Goal: Answer question/provide support

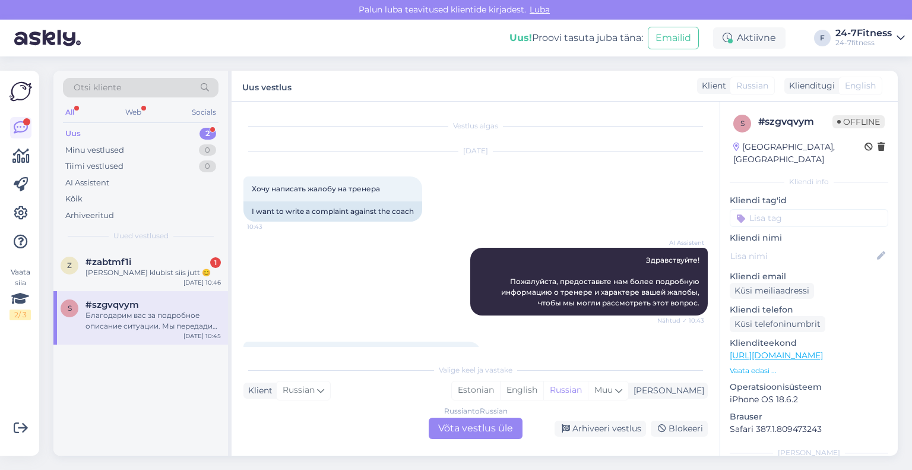
scroll to position [210, 0]
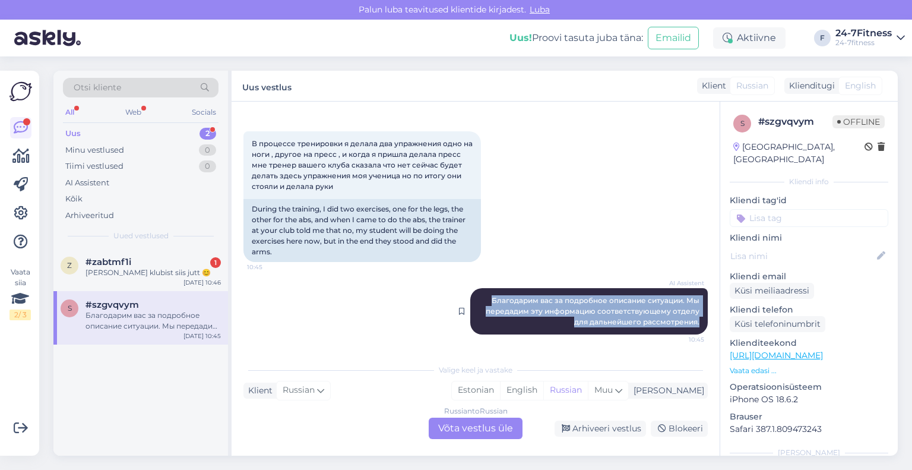
drag, startPoint x: 691, startPoint y: 322, endPoint x: 485, endPoint y: 299, distance: 207.9
click at [485, 299] on div "AI Assistent Благодарим вас за подробное описание ситуации. Мы передадим эту ин…" at bounding box center [589, 311] width 238 height 46
copy span "Благодарим вас за подробное описание ситуации. Мы передадим эту информацию соот…"
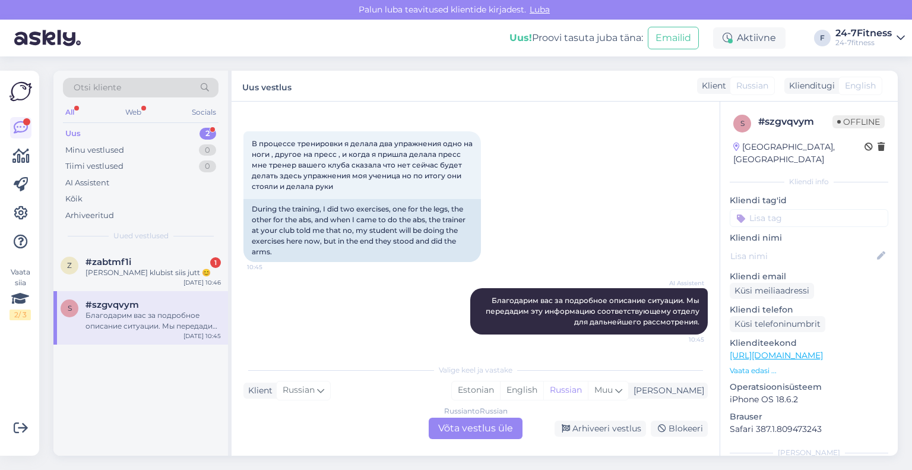
click at [492, 426] on div "Russian to Russian Võta vestlus üle" at bounding box center [476, 428] width 94 height 21
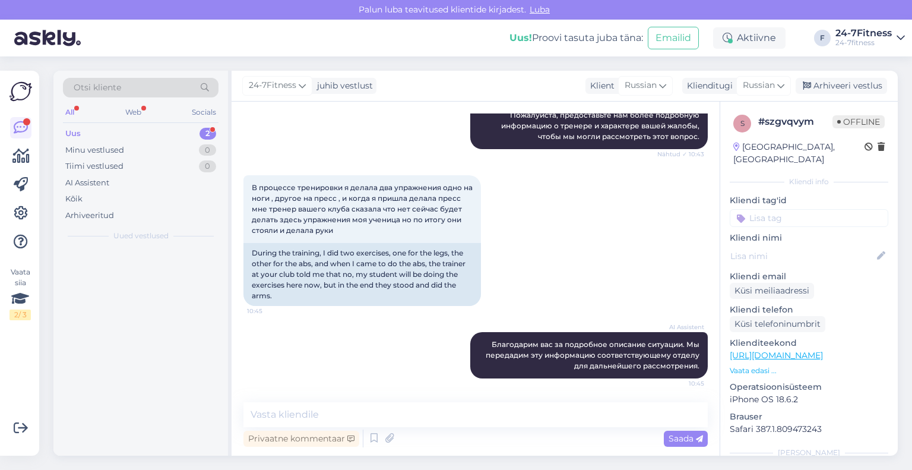
scroll to position [166, 0]
click at [409, 415] on textarea at bounding box center [476, 414] width 464 height 25
click at [719, 86] on div "Klienditugi" at bounding box center [707, 86] width 50 height 12
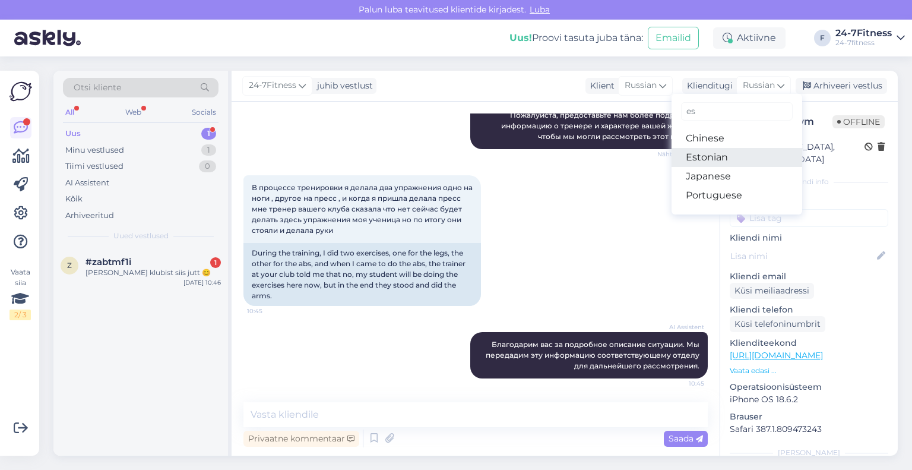
type input "es"
click at [717, 153] on link "Estonian" at bounding box center [737, 157] width 131 height 19
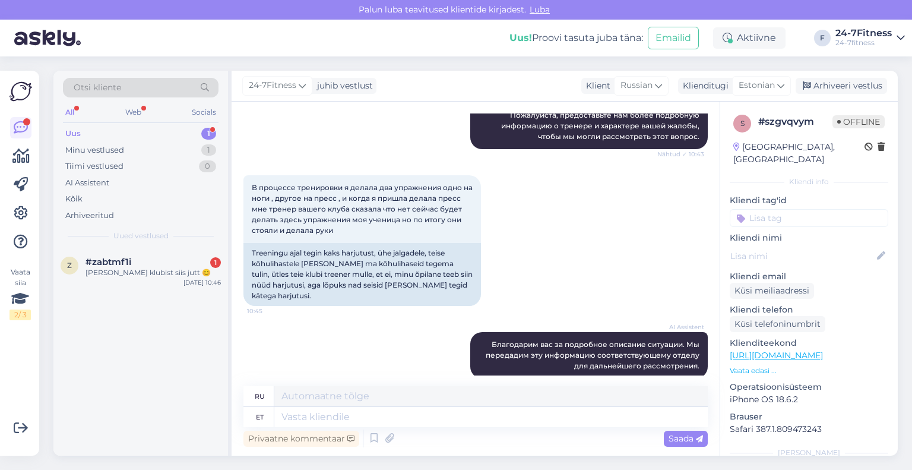
scroll to position [182, 0]
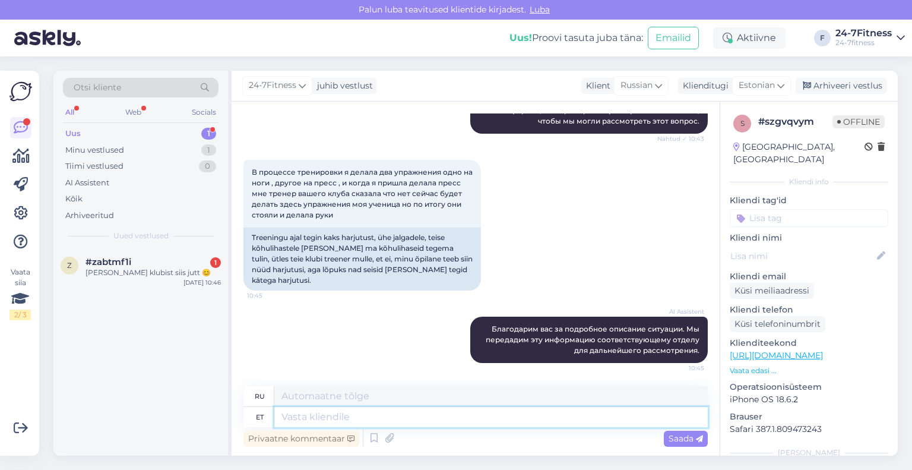
click at [361, 422] on textarea at bounding box center [491, 417] width 434 height 20
paste textarea "Tere! Palun täpsustage millises spordiklubis ja mis kuupäeval-kellaajal antud o…"
type textarea "Tere! Palun täpsustage millises spordiklubis ja mis kuupäeval-kellaajal antud o…"
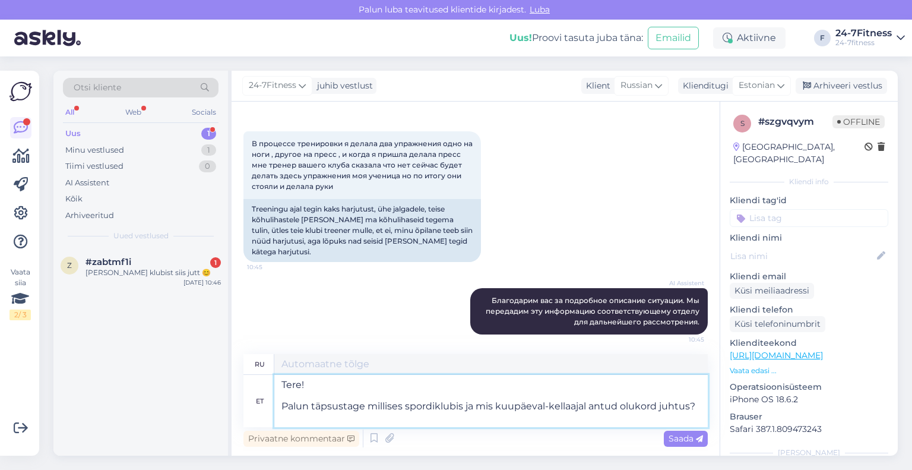
type textarea "Здравствуйте! Уточните, пожалуйста, в каком спортивном клубе, в какой день и вр…"
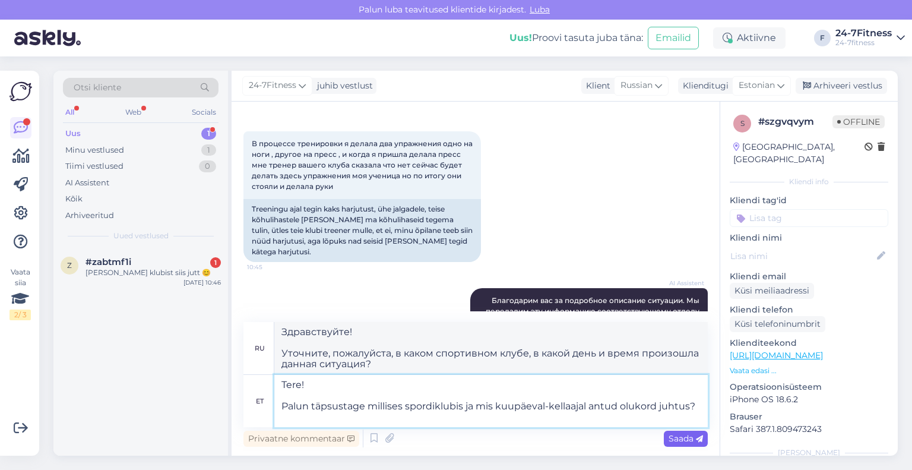
type textarea "Tere! Palun täpsustage millises spordiklubis ja mis kuupäeval-kellaajal antud o…"
click at [682, 438] on span "Saada" at bounding box center [686, 438] width 34 height 11
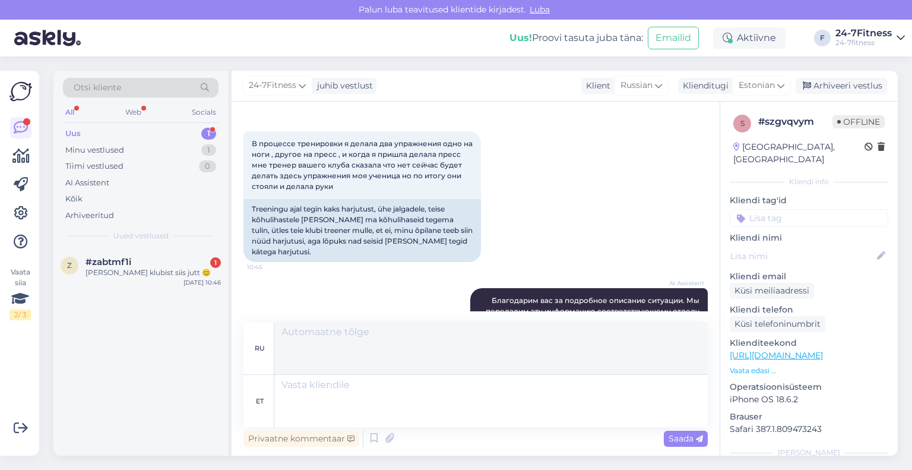
scroll to position [317, 0]
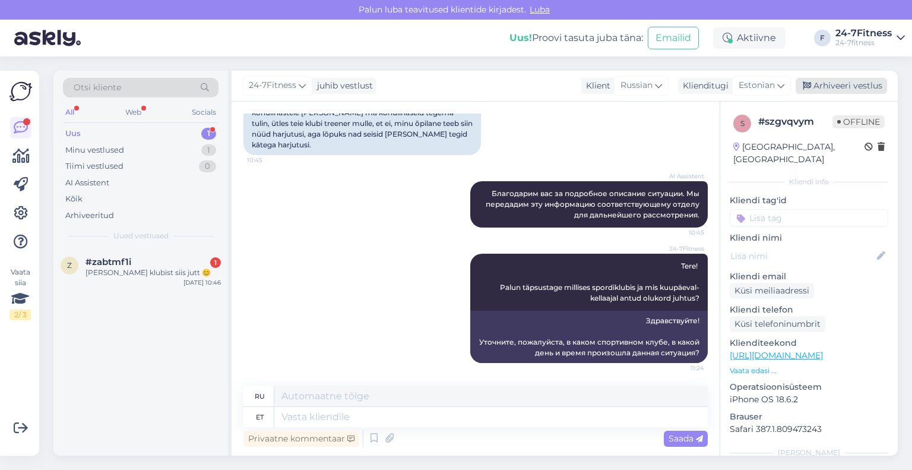
click at [838, 90] on div "Arhiveeri vestlus" at bounding box center [841, 86] width 91 height 16
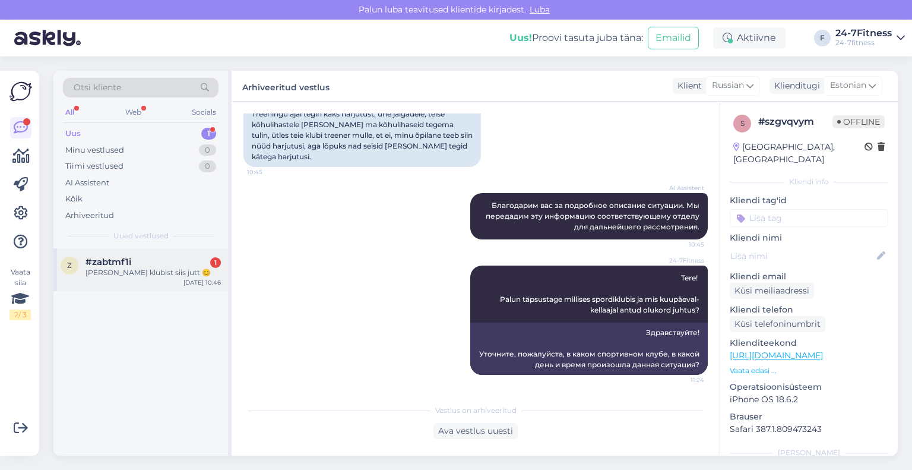
click at [139, 260] on div "#zabtmf1i 1" at bounding box center [153, 262] width 135 height 11
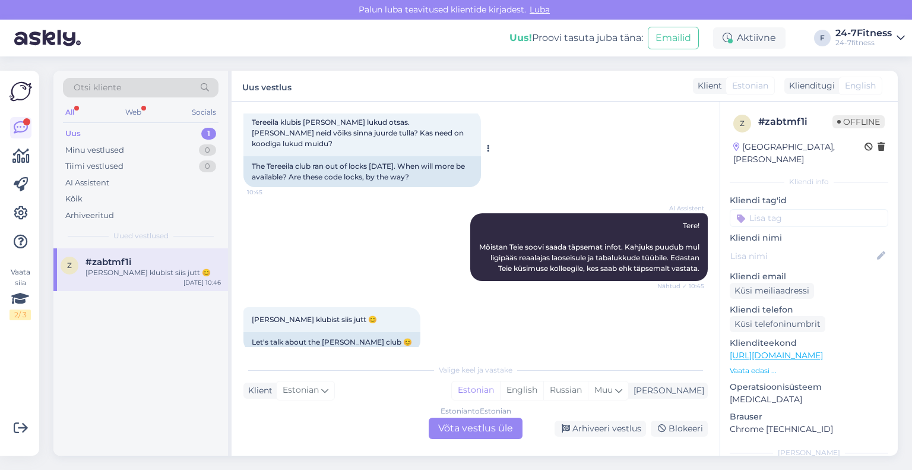
scroll to position [2281, 0]
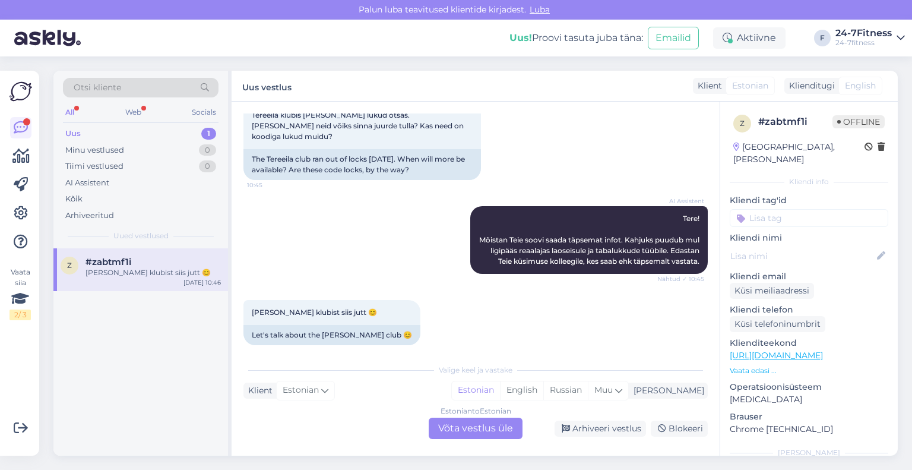
click at [466, 429] on div "Estonian to Estonian Võta vestlus üle" at bounding box center [476, 428] width 94 height 21
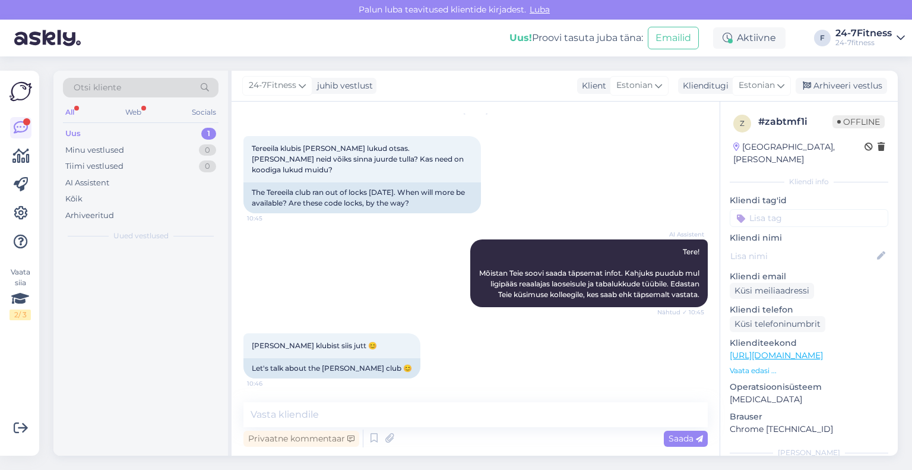
scroll to position [2237, 0]
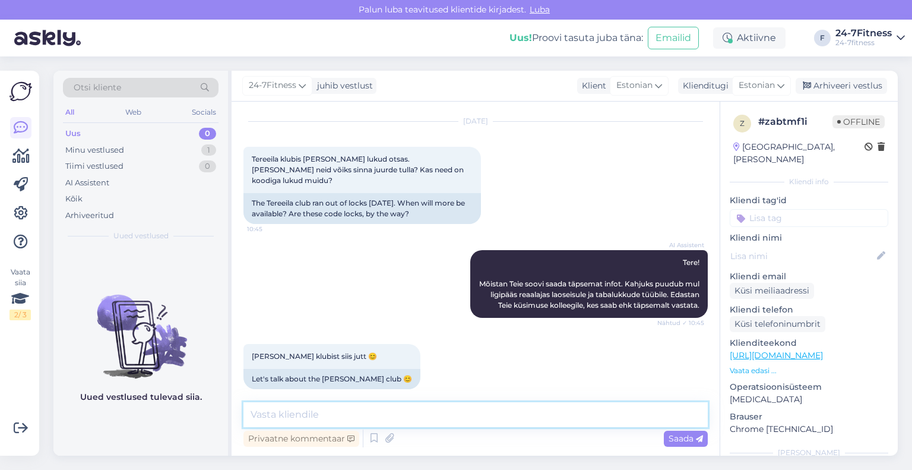
click at [413, 413] on textarea at bounding box center [476, 414] width 464 height 25
type textarea "Täname Teid täpsustuse eest! Oleme antud info edastanud joogiautomaadi haldajal…"
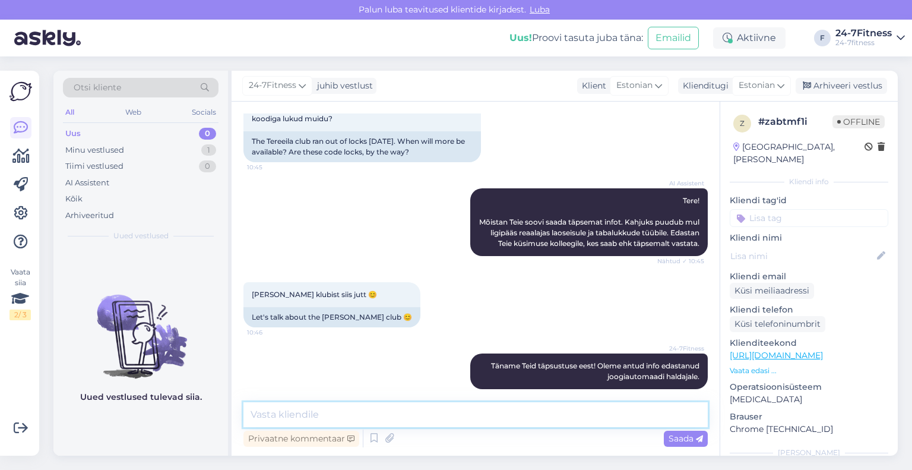
scroll to position [2298, 0]
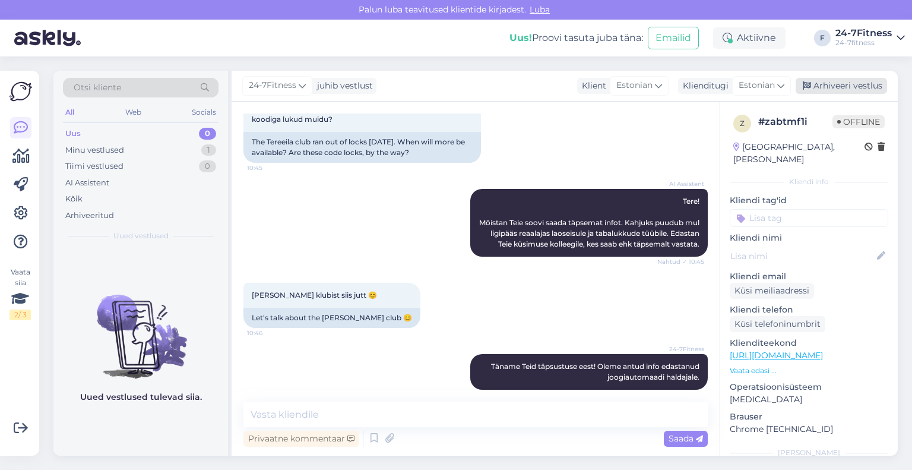
click at [830, 77] on div "24-7Fitness juhib vestlust Klient Estonian Klienditugi Estonian es Chinese Esto…" at bounding box center [565, 86] width 666 height 31
click at [829, 83] on div "Arhiveeri vestlus" at bounding box center [841, 86] width 91 height 16
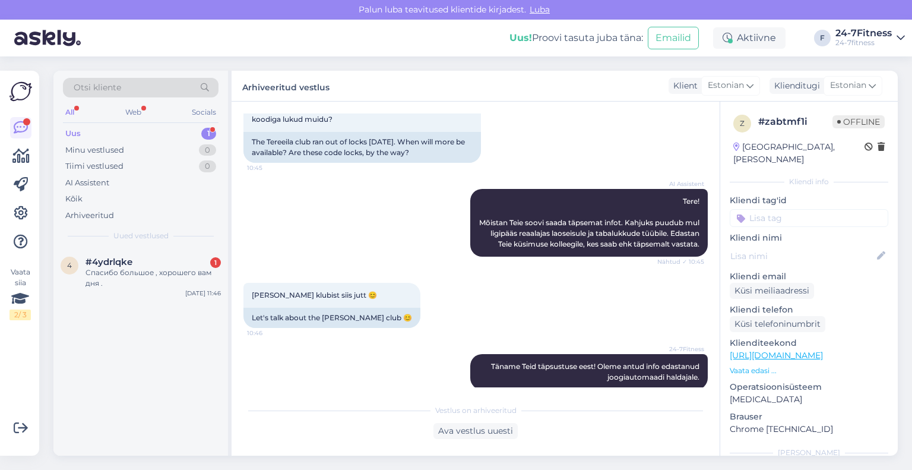
click at [546, 391] on div "Vestlus algas [DATE] Tere 10:41 Hello AI Assistent [PERSON_NAME], kuidas saan t…" at bounding box center [476, 279] width 488 height 354
click at [512, 287] on div "[PERSON_NAME] klubist siis jutt 😊 10:46 Let's talk about the [PERSON_NAME] club…" at bounding box center [476, 305] width 464 height 71
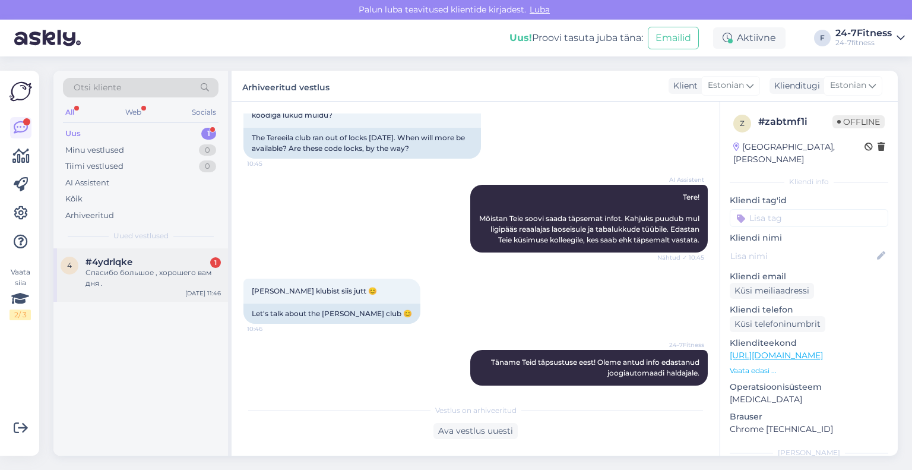
click at [146, 282] on div "Спасибо большое , хорошего вам дня ." at bounding box center [153, 277] width 135 height 21
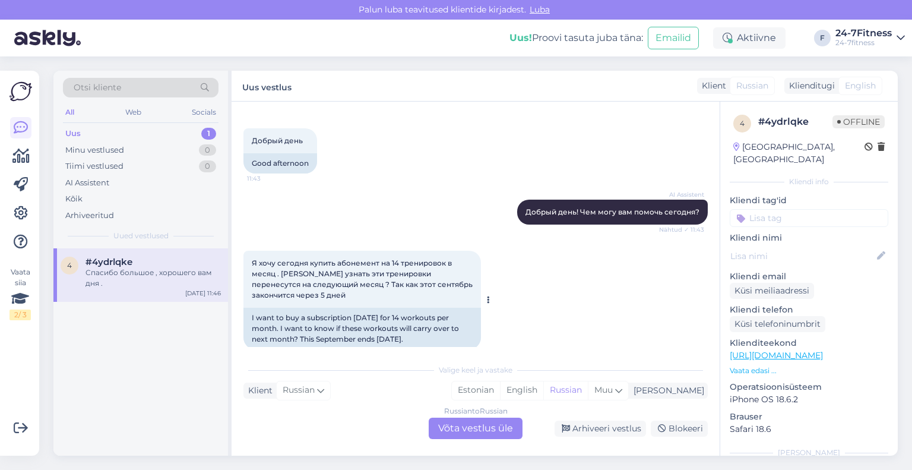
scroll to position [119, 0]
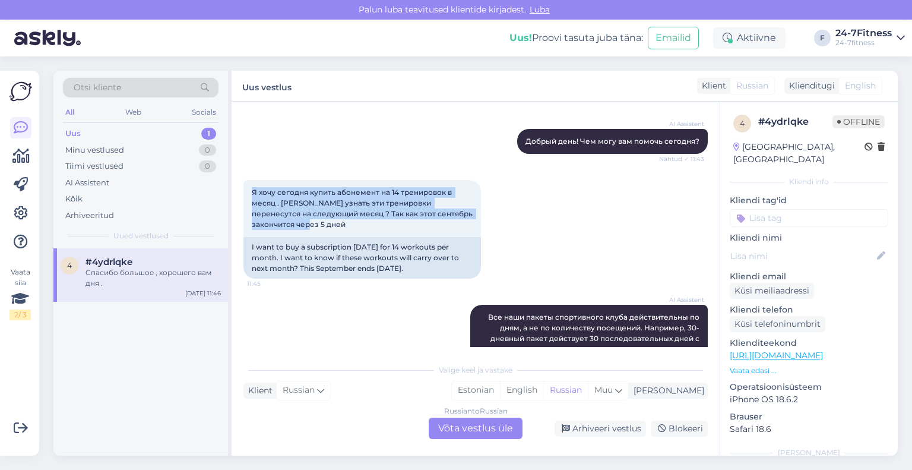
drag, startPoint x: 337, startPoint y: 223, endPoint x: 233, endPoint y: 194, distance: 107.8
click at [233, 194] on div "Vestlus algas [DATE] Добрый день 11:43 Good afternoon AI Assistent Добрый день!…" at bounding box center [476, 279] width 488 height 354
copy span "Я хочу сегодня купить абонемент на 14 тренировок в месяц . [PERSON_NAME] узнать…"
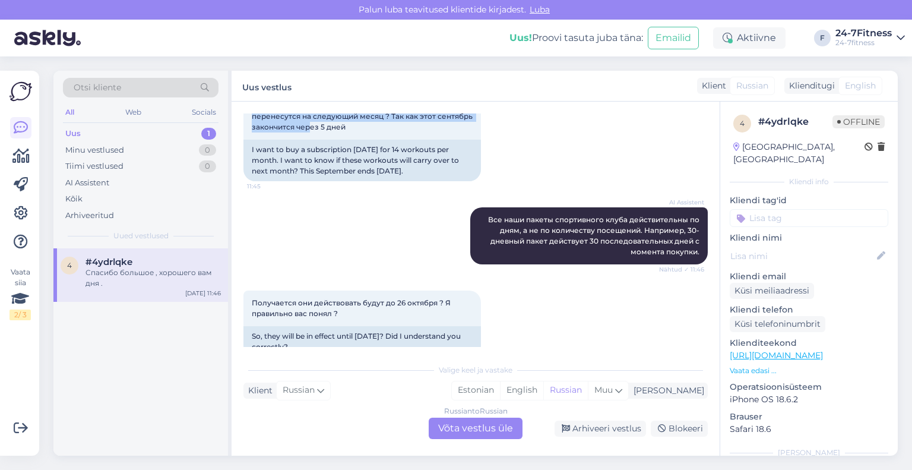
scroll to position [238, 0]
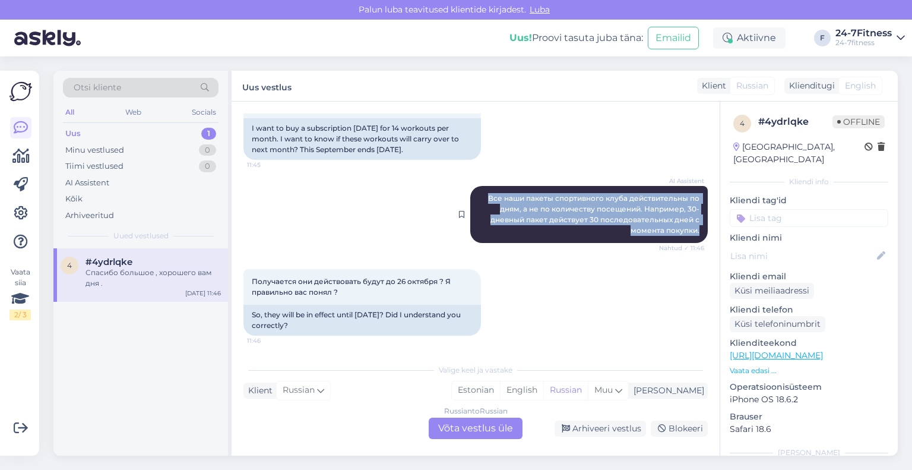
drag, startPoint x: 690, startPoint y: 228, endPoint x: 479, endPoint y: 192, distance: 213.8
click at [479, 192] on div "AI Assistent Все наши пакеты спортивного клуба действительны по дням, а не по к…" at bounding box center [589, 214] width 238 height 57
copy span "Все наши пакеты спортивного клуба действительны по дням, а не по количеству пос…"
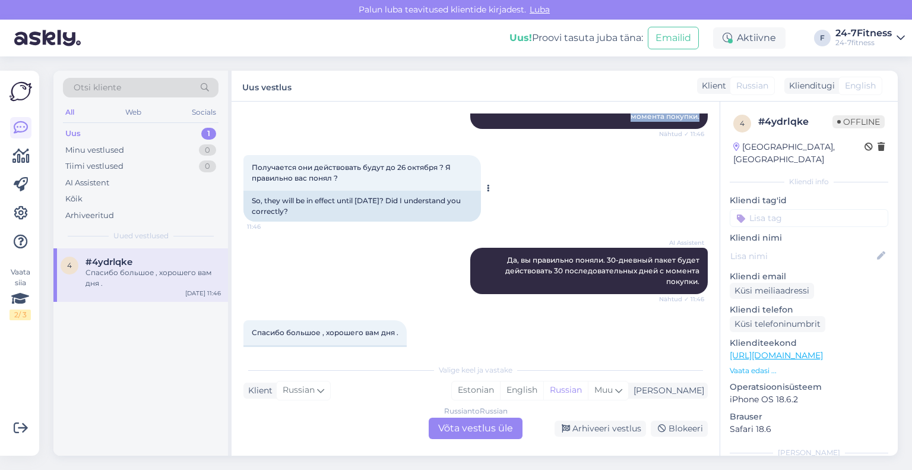
scroll to position [356, 0]
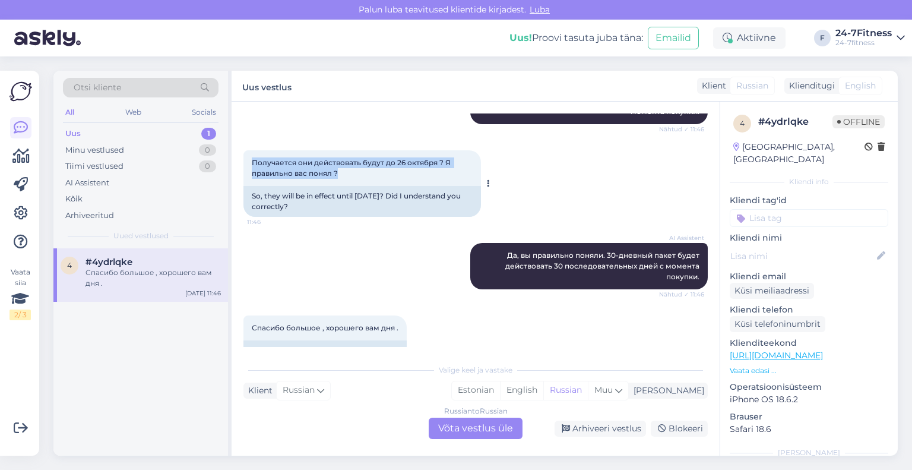
drag, startPoint x: 364, startPoint y: 170, endPoint x: 247, endPoint y: 163, distance: 117.2
click at [247, 163] on div "Получается они действовать будут до 26 октября ? Я правильно вас понял ? 11:46" at bounding box center [363, 168] width 238 height 36
copy span "Получается они действовать будут до 26 октября ? Я правильно вас понял ?"
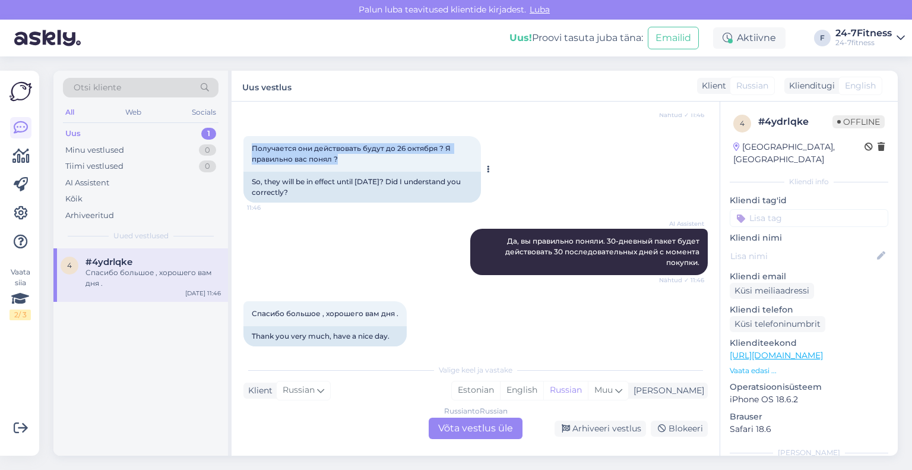
scroll to position [382, 0]
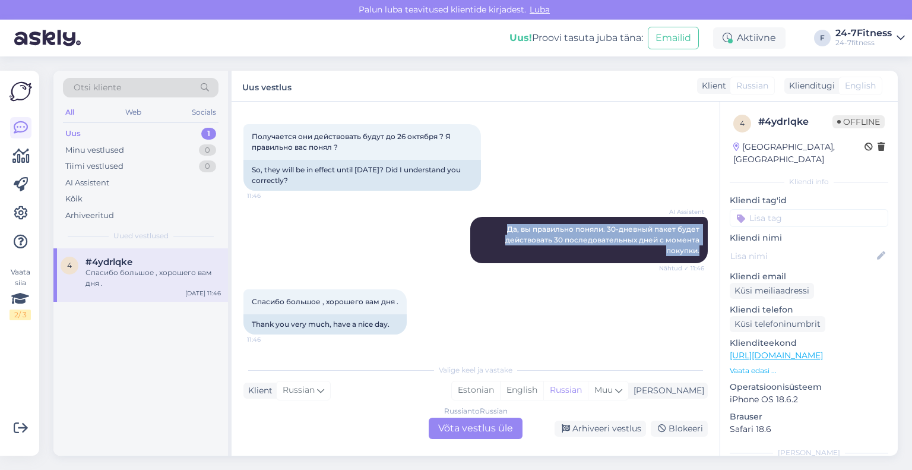
drag, startPoint x: 695, startPoint y: 250, endPoint x: 489, endPoint y: 211, distance: 209.1
click at [489, 211] on div "AI Assistent [PERSON_NAME], вы правильно поняли. 30-дневный пакет будет действо…" at bounding box center [476, 240] width 464 height 72
copy span "Да, вы правильно поняли. 30-дневный пакет будет действовать 30 последовательных…"
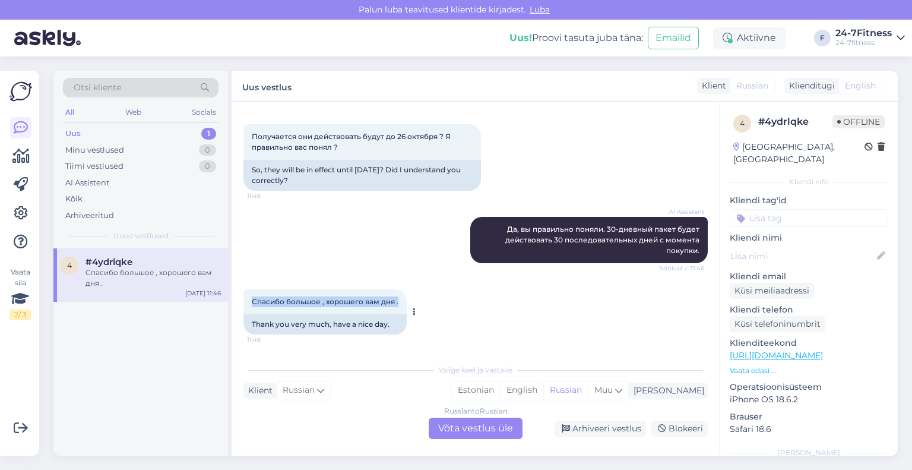
drag, startPoint x: 397, startPoint y: 304, endPoint x: 249, endPoint y: 305, distance: 147.9
click at [249, 305] on div "Спасибо большое , хорошего вам дня . 11:46" at bounding box center [325, 301] width 163 height 25
copy span "Спасибо большое , хорошего вам дня ."
click at [627, 425] on div "Arhiveeri vestlus" at bounding box center [600, 429] width 91 height 16
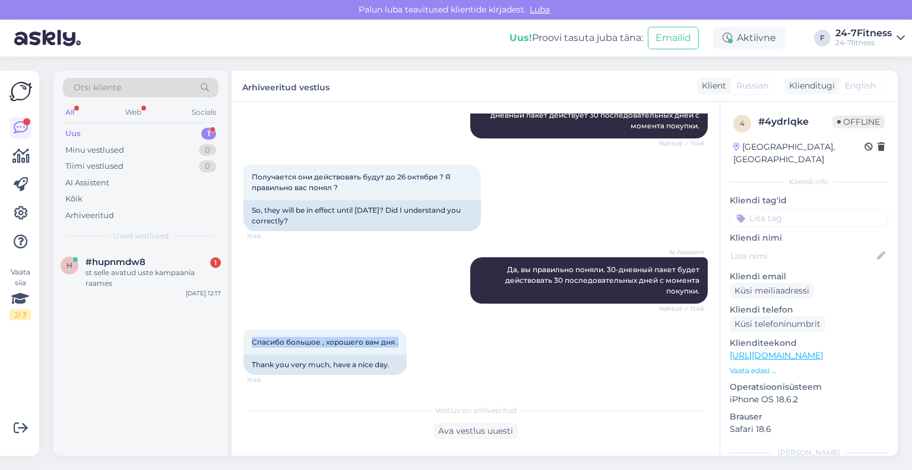
scroll to position [539, 0]
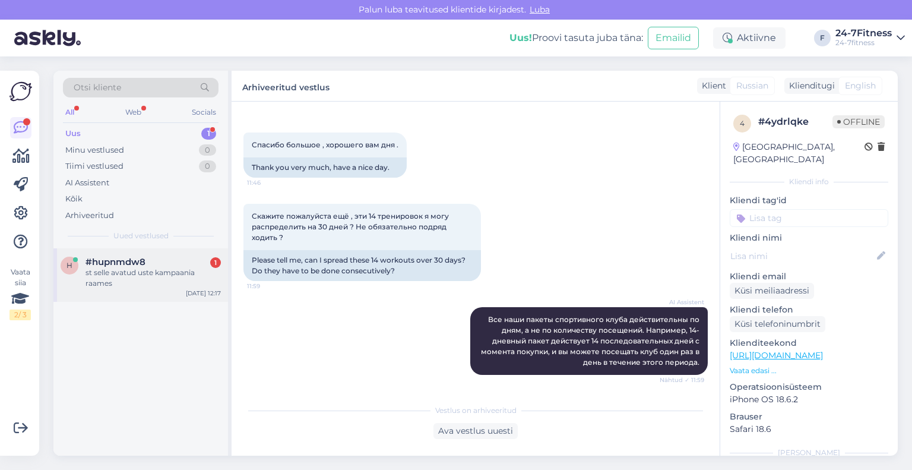
click at [125, 279] on div "st selle avatud uste kampaania raames" at bounding box center [153, 277] width 135 height 21
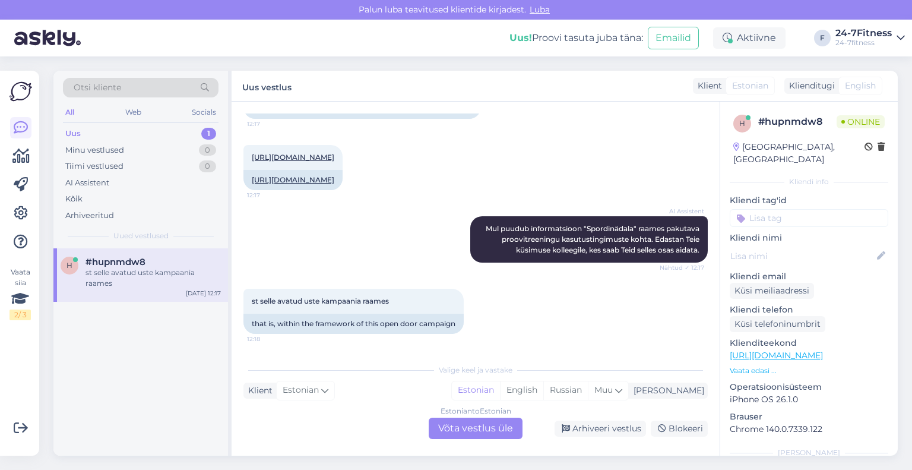
scroll to position [188, 0]
click at [466, 431] on div "Estonian to Estonian Võta vestlus üle" at bounding box center [476, 428] width 94 height 21
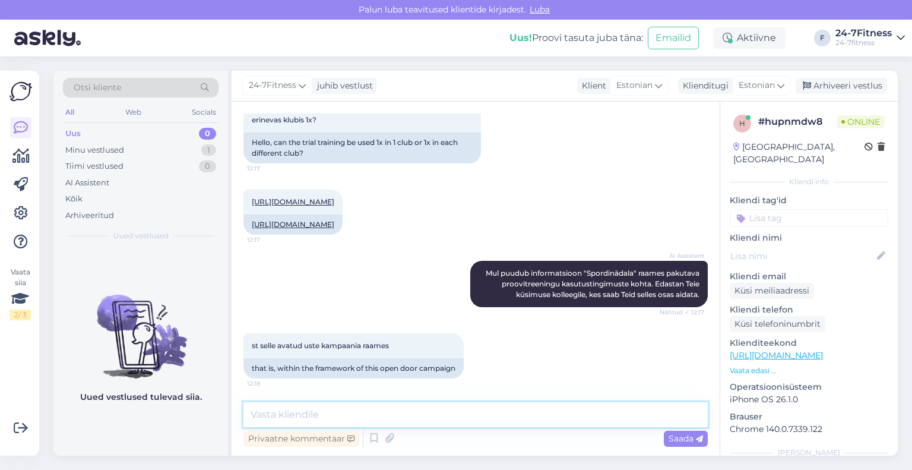
click at [430, 409] on textarea at bounding box center [476, 414] width 464 height 25
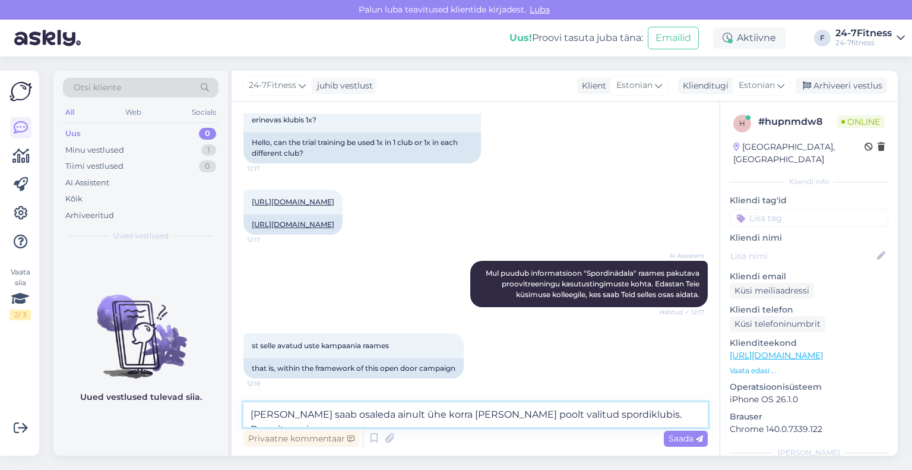
scroll to position [158, 0]
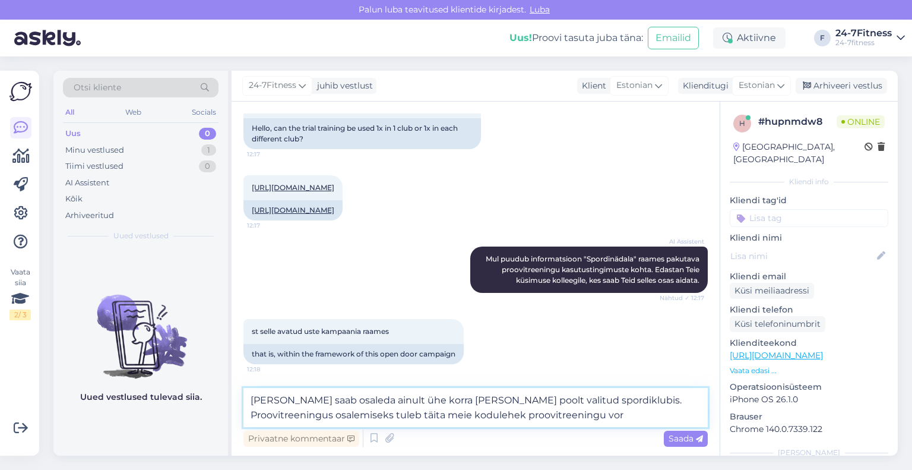
type textarea "[PERSON_NAME] saab osaleda ainult ühe korra [PERSON_NAME] poolt valitud spordik…"
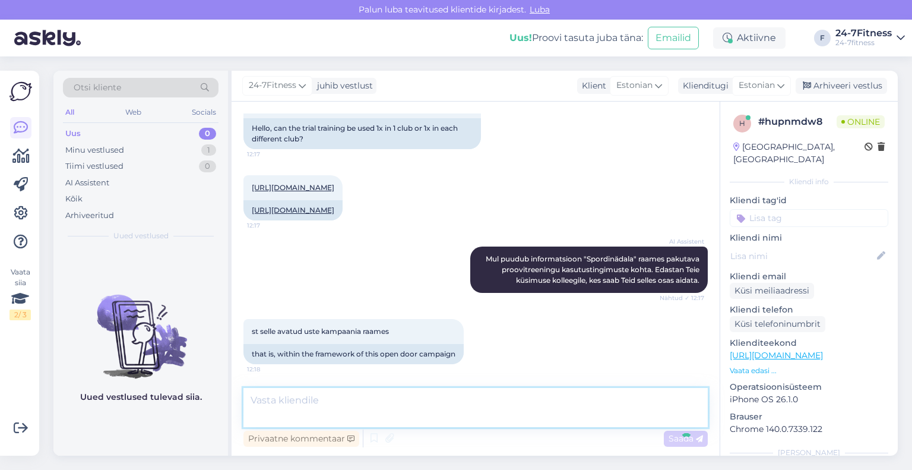
scroll to position [216, 0]
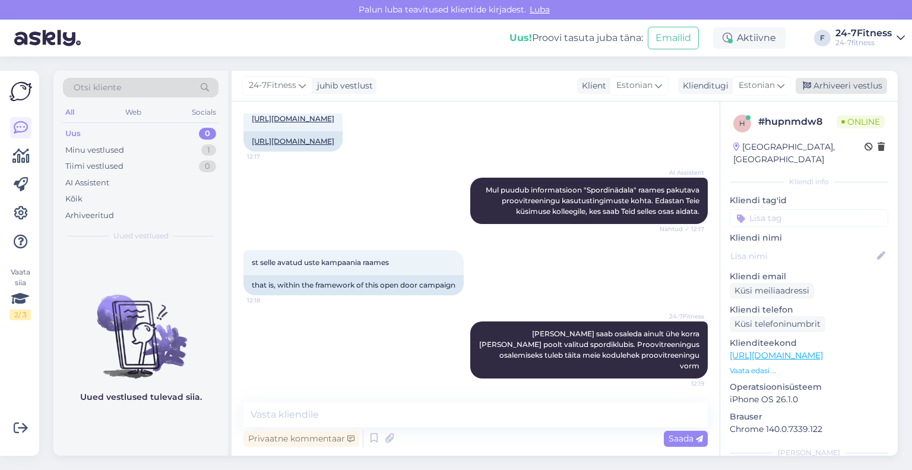
click at [819, 80] on div "Arhiveeri vestlus" at bounding box center [841, 86] width 91 height 16
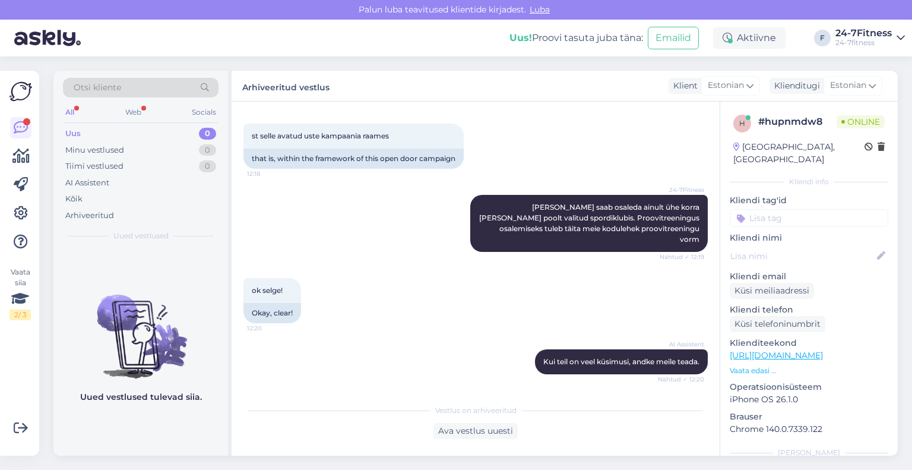
scroll to position [342, 0]
